Goal: Find specific page/section: Find specific page/section

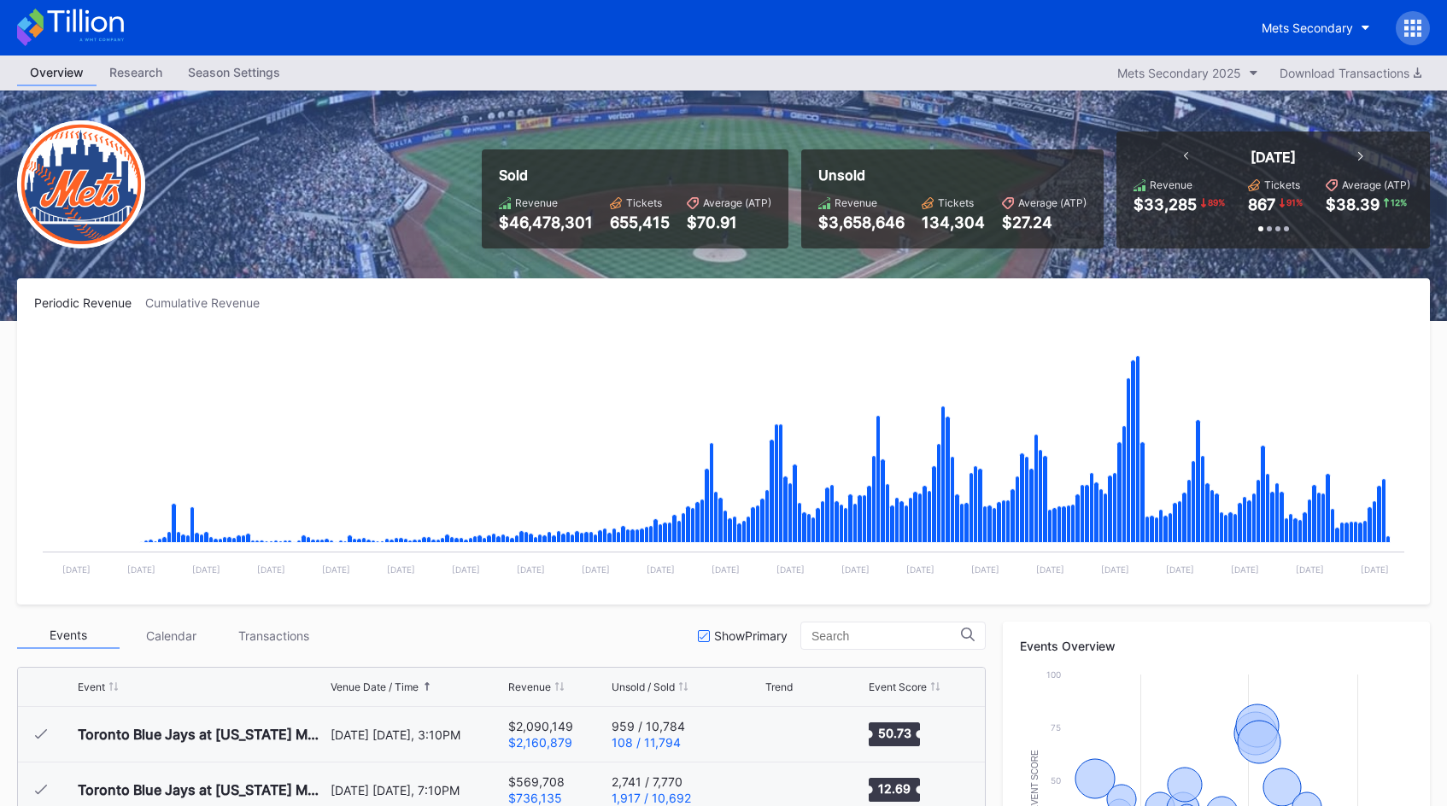
scroll to position [3625, 0]
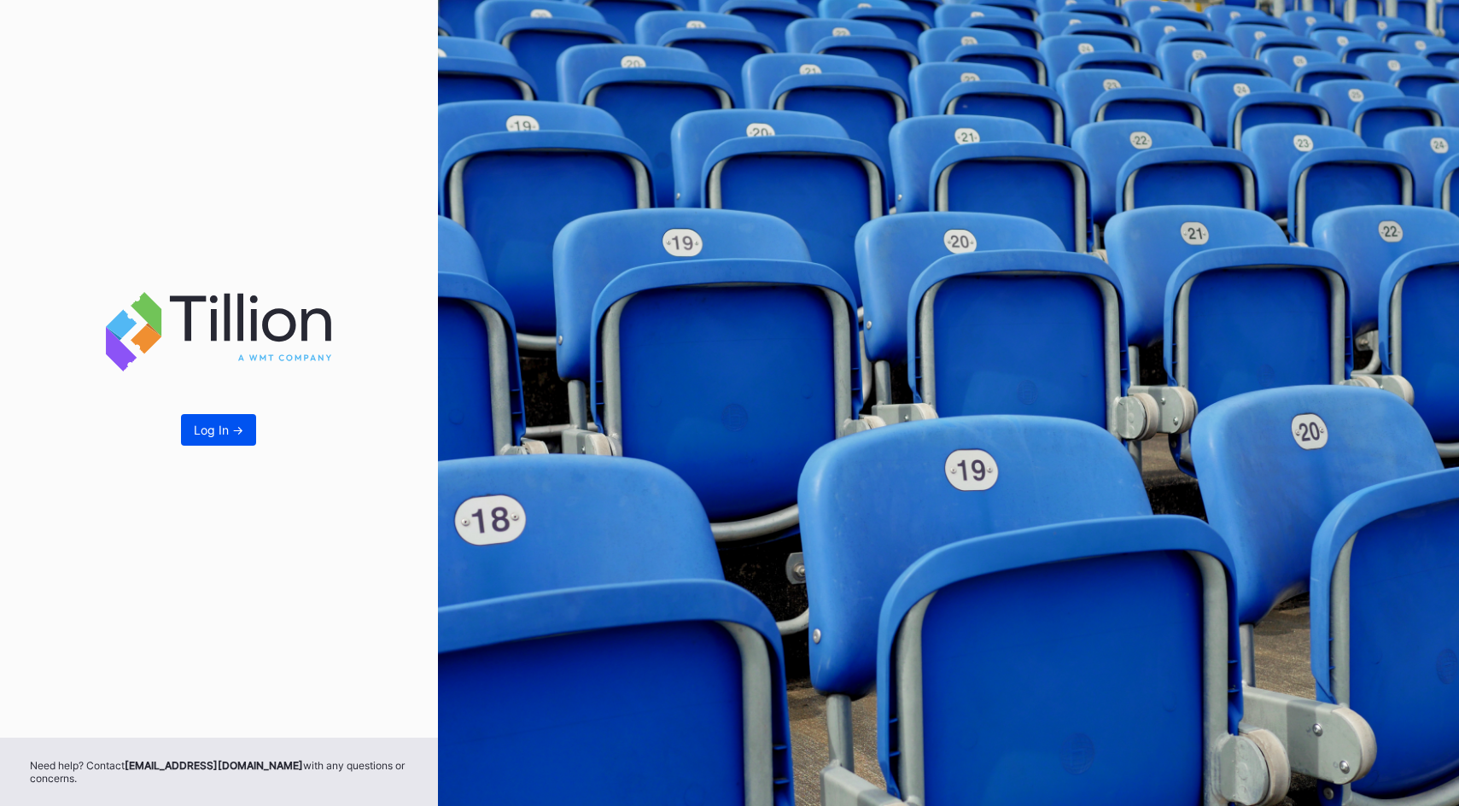
click at [221, 432] on div "Log In ->" at bounding box center [219, 430] width 50 height 15
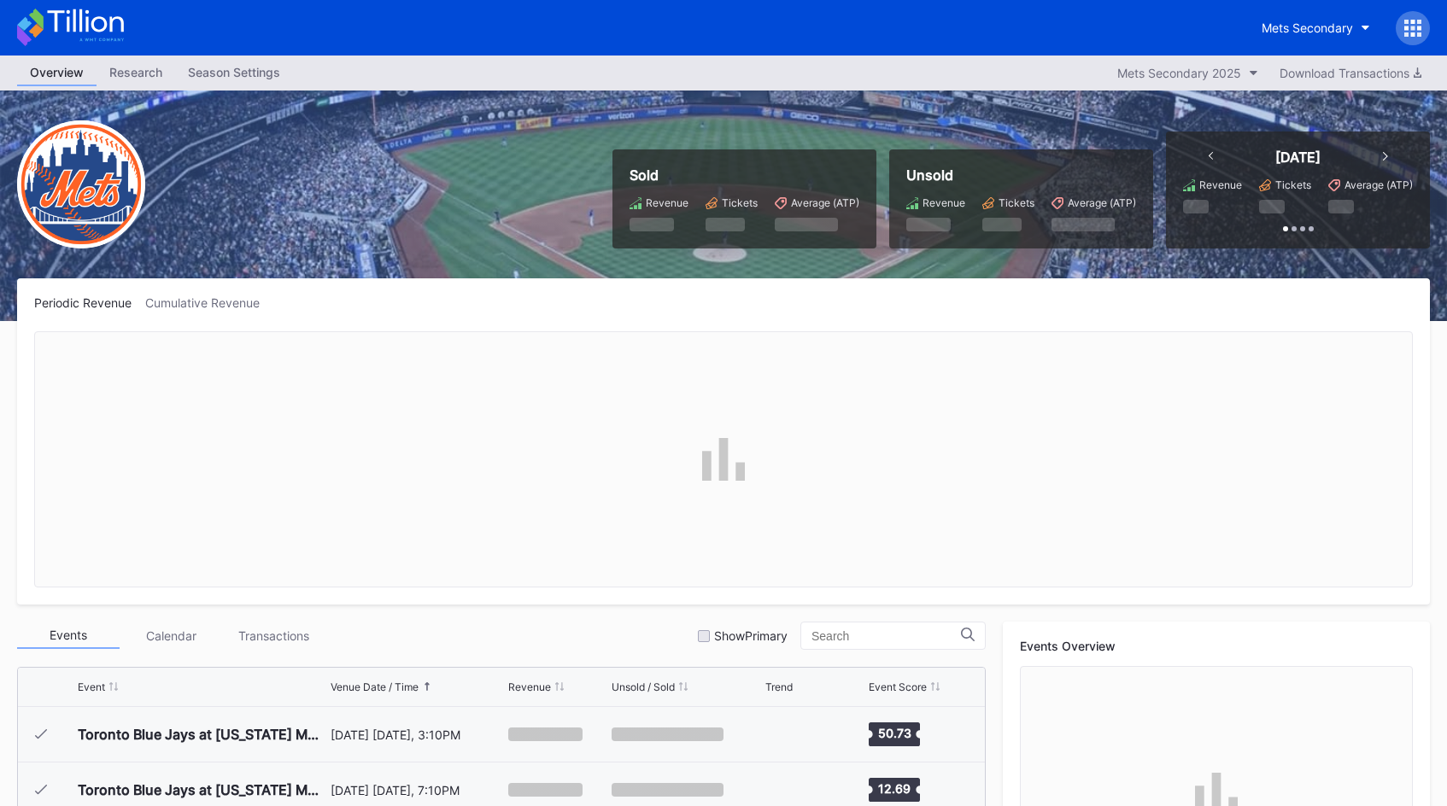
scroll to position [3775, 0]
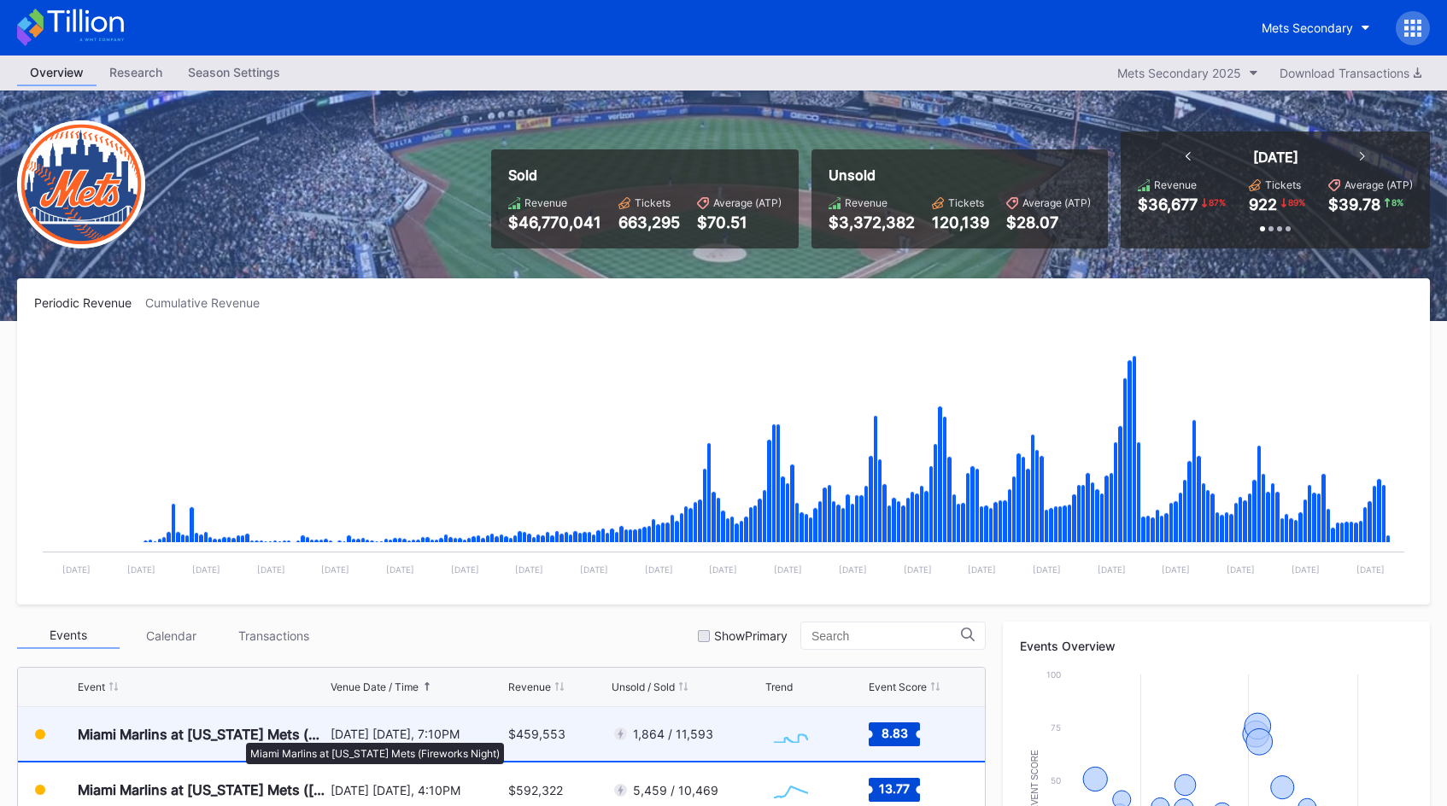
click at [237, 734] on div "Miami Marlins at [US_STATE] Mets (Fireworks Night)" at bounding box center [202, 734] width 249 height 17
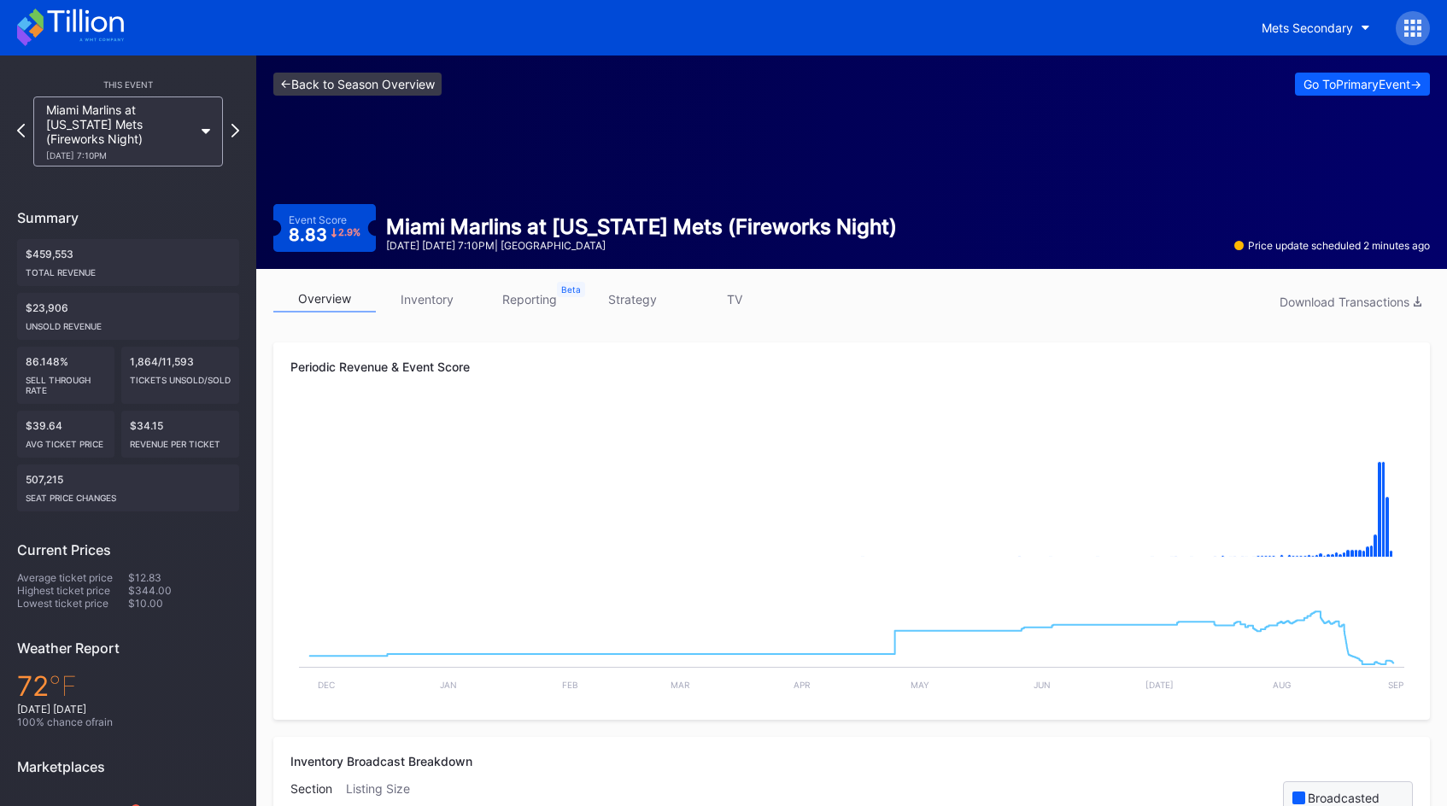
click at [336, 84] on link "<- Back to Season Overview" at bounding box center [357, 84] width 168 height 23
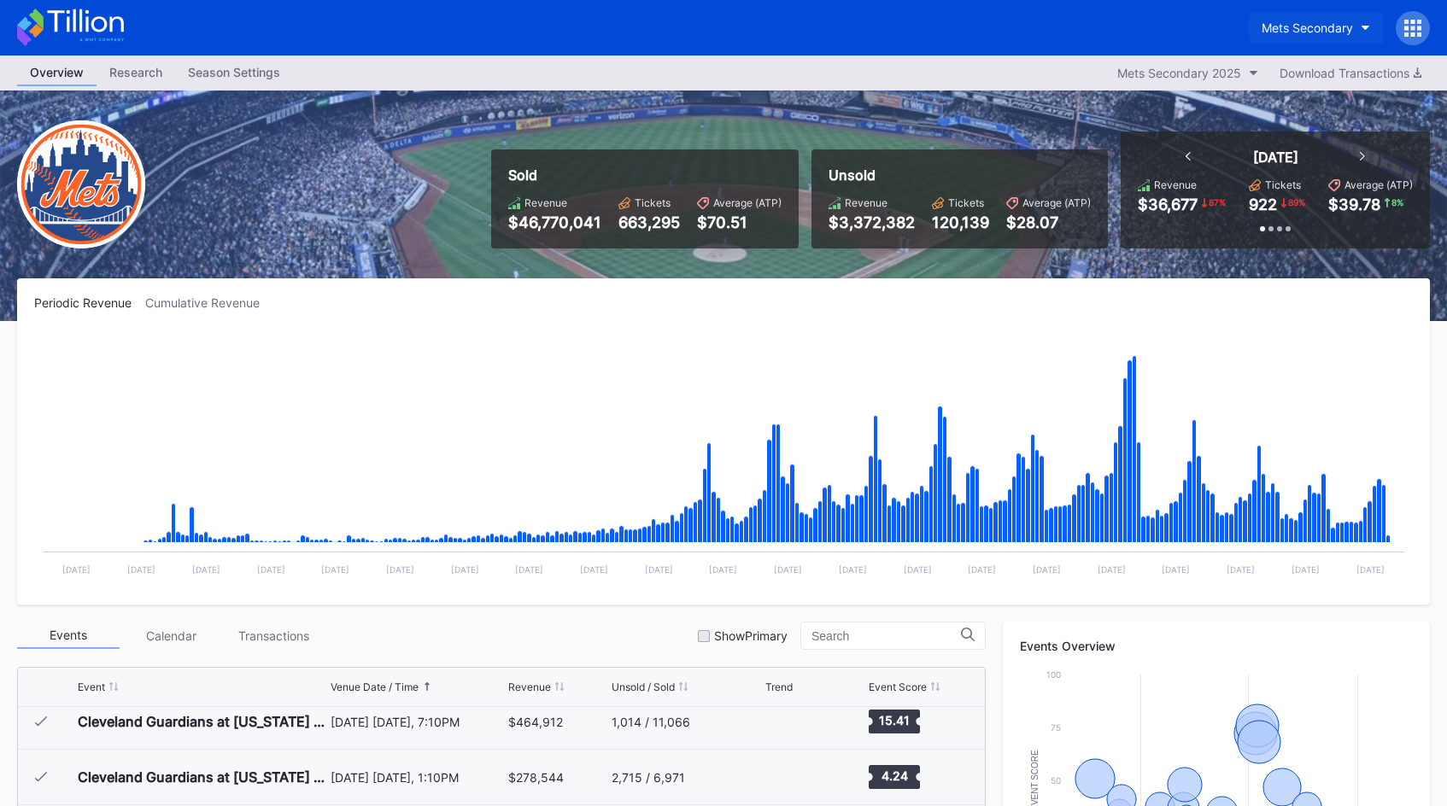
click at [1293, 21] on div "Mets Secondary" at bounding box center [1306, 27] width 91 height 15
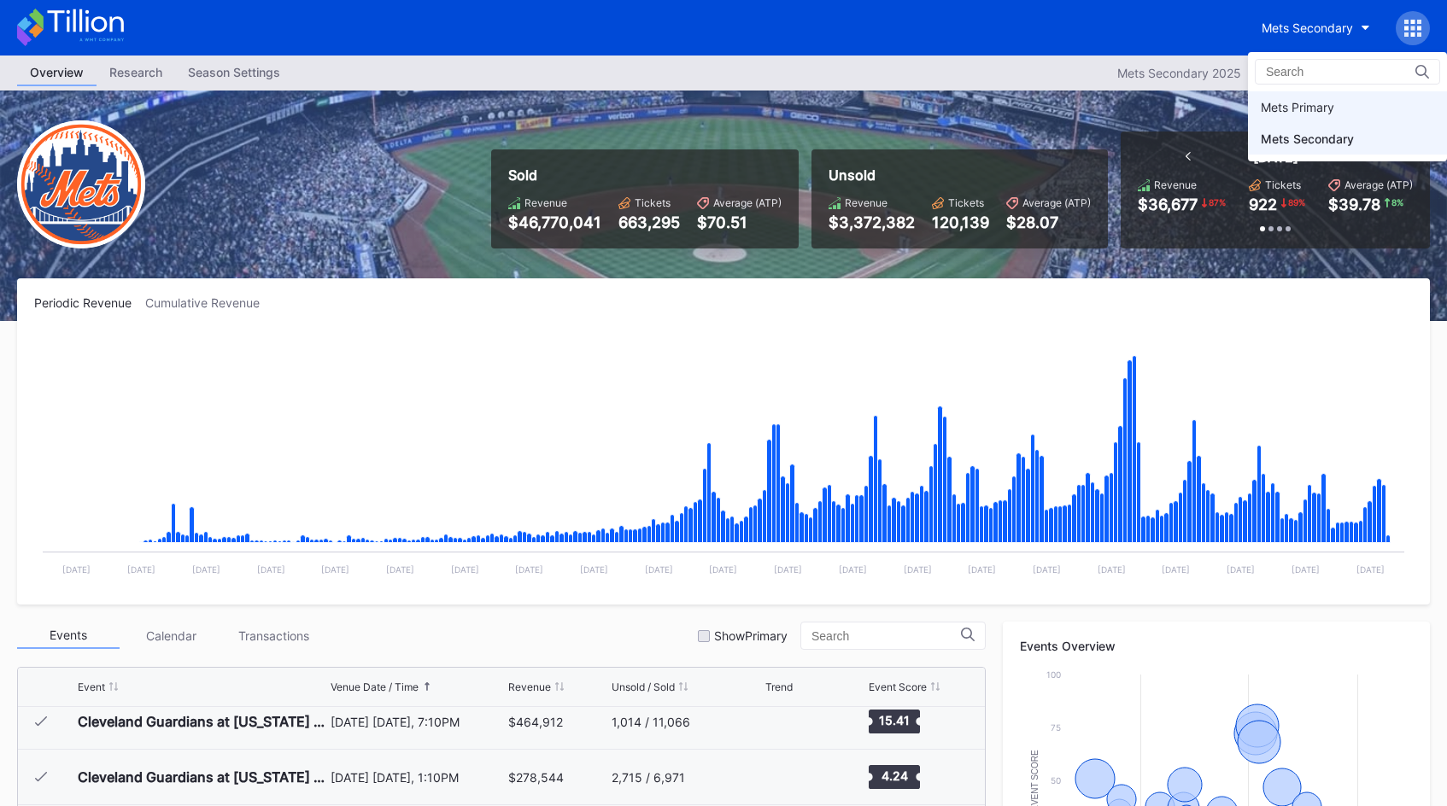
click at [1282, 113] on div "Mets Primary" at bounding box center [1296, 107] width 73 height 15
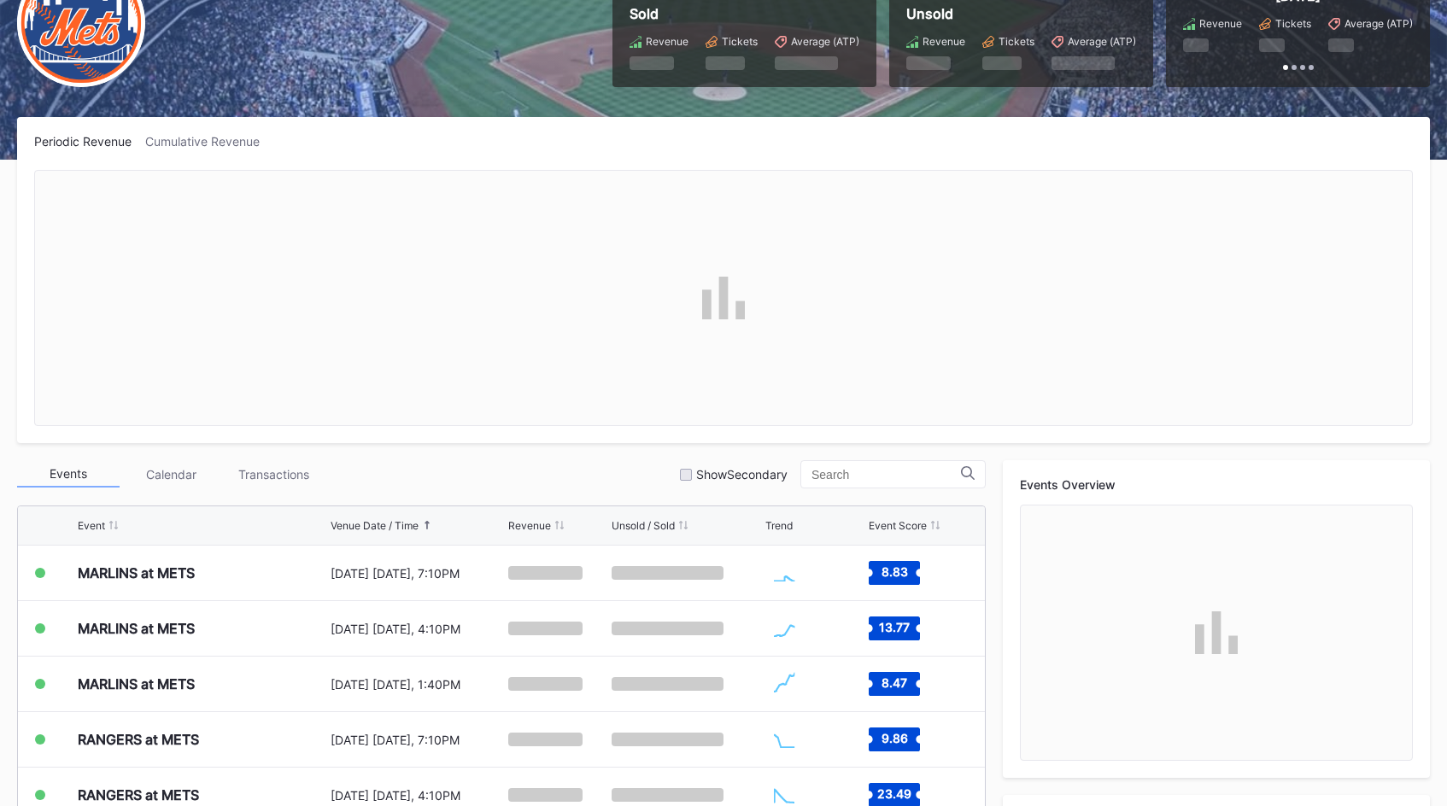
scroll to position [171, 0]
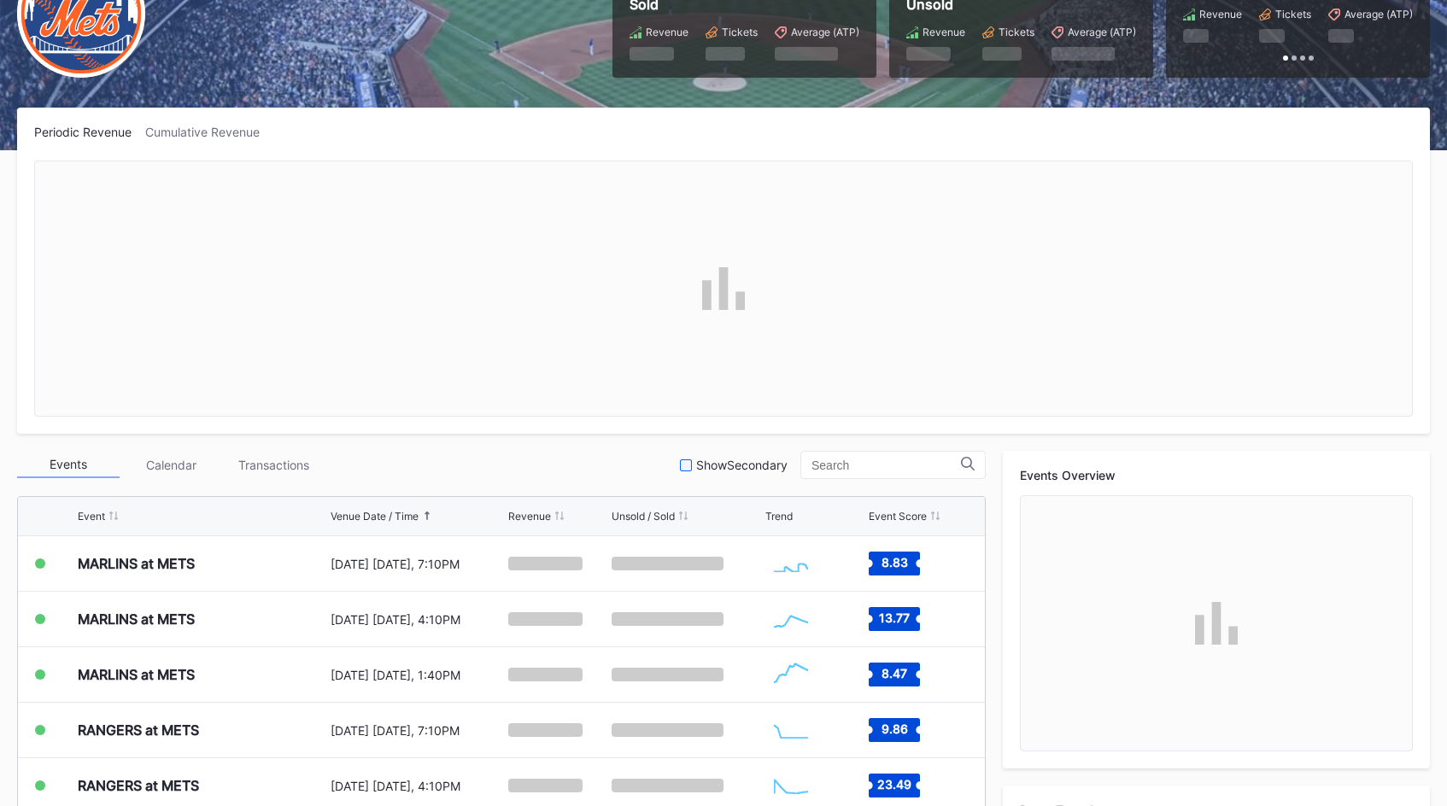
click at [681, 469] on div at bounding box center [686, 465] width 12 height 12
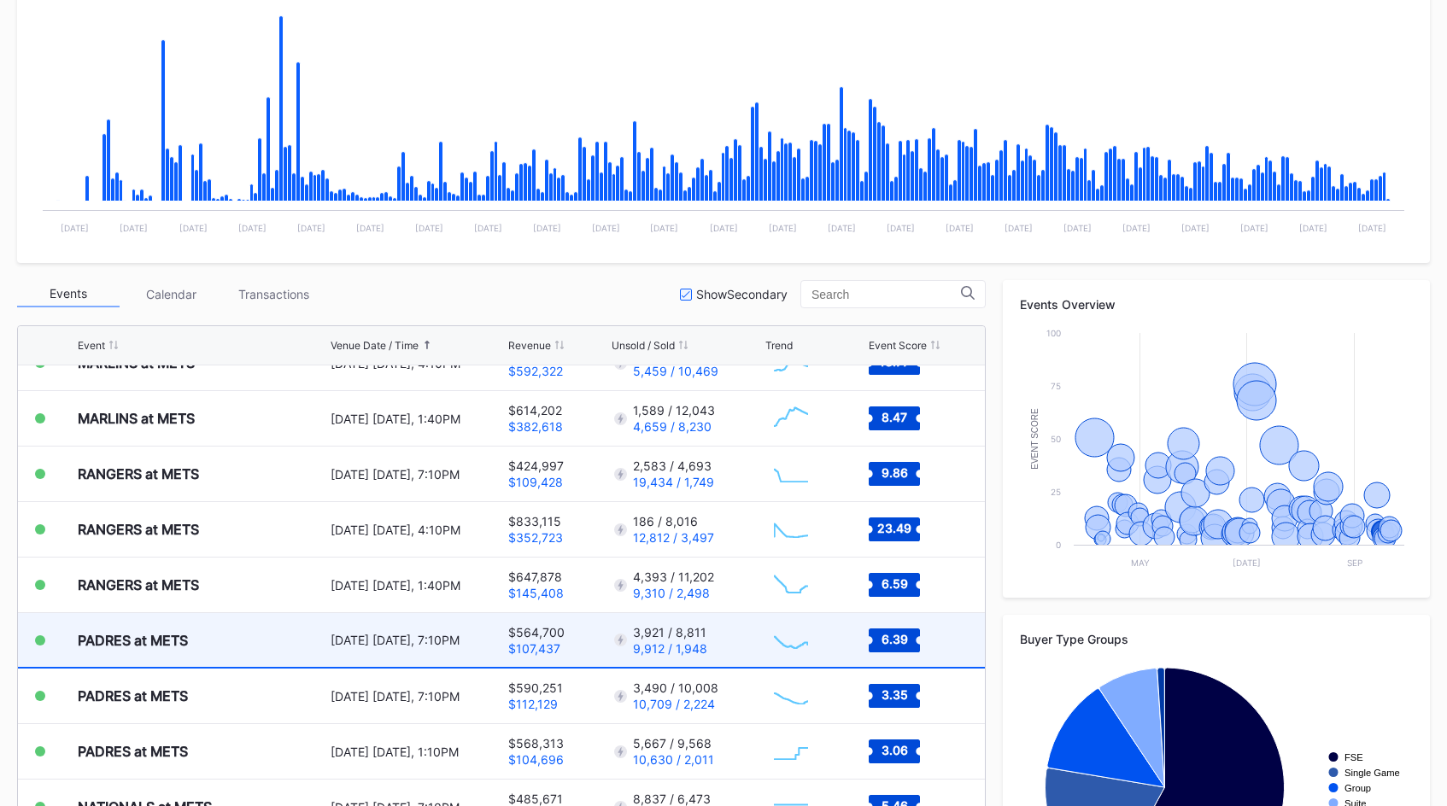
scroll to position [3775, 0]
